Goal: Task Accomplishment & Management: Manage account settings

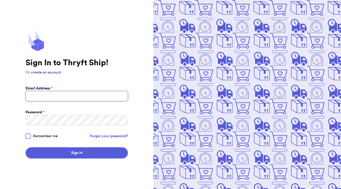
click at [98, 94] on input "Email Address *" at bounding box center [77, 96] width 102 height 10
type input "[EMAIL_ADDRESS][DOMAIN_NAME]"
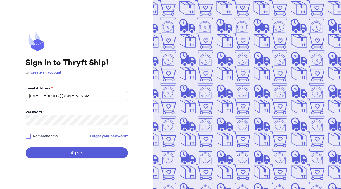
click at [33, 135] on label "Remember me" at bounding box center [42, 136] width 32 height 5
click at [0, 0] on input "Remember me" at bounding box center [0, 0] width 0 height 0
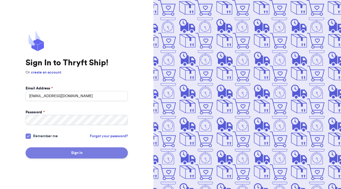
click at [36, 154] on button "Sign In" at bounding box center [77, 153] width 102 height 11
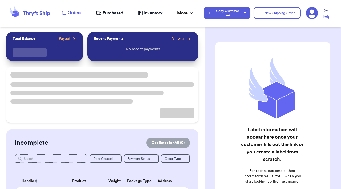
checkbox input "true"
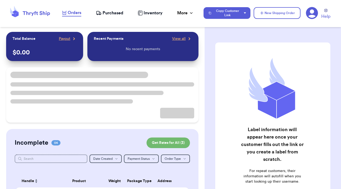
click at [312, 15] on icon at bounding box center [311, 13] width 12 height 12
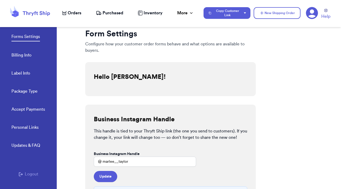
click at [21, 53] on link "Billing Info" at bounding box center [21, 55] width 20 height 7
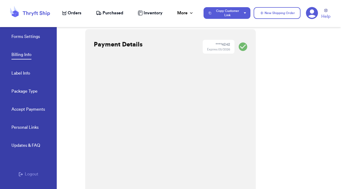
click at [31, 75] on div "Forms Settings Billing Info Label Info Package Type Accept Payments" at bounding box center [34, 72] width 46 height 106
click at [25, 73] on link "Label Info" at bounding box center [20, 73] width 19 height 7
select select "GA"
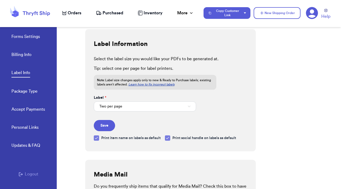
click at [36, 36] on link "Forms Settings" at bounding box center [25, 37] width 28 height 7
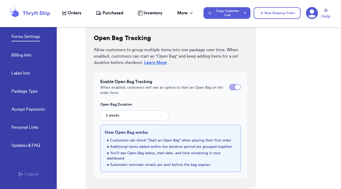
scroll to position [203, 0]
